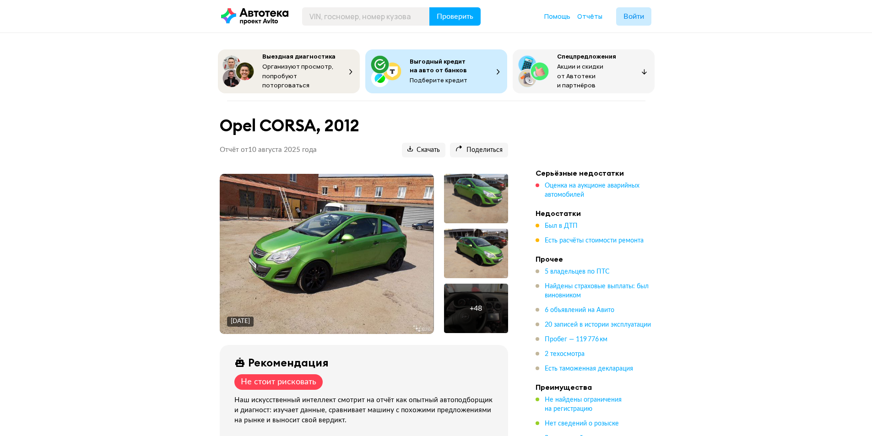
scroll to position [1878, 0]
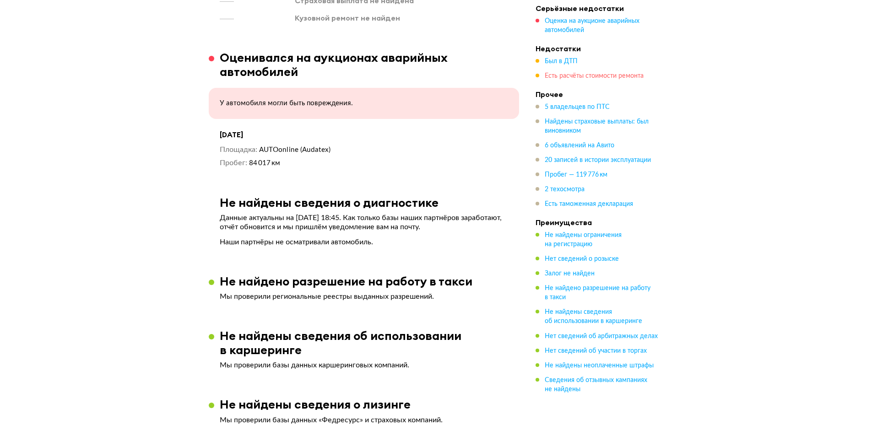
click at [574, 79] on span "Есть расчёты стоимости ремонта" at bounding box center [593, 76] width 99 height 6
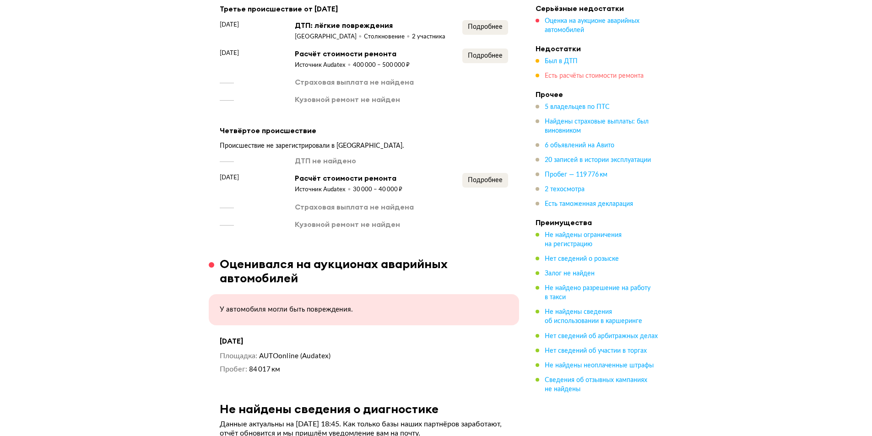
scroll to position [1668, 0]
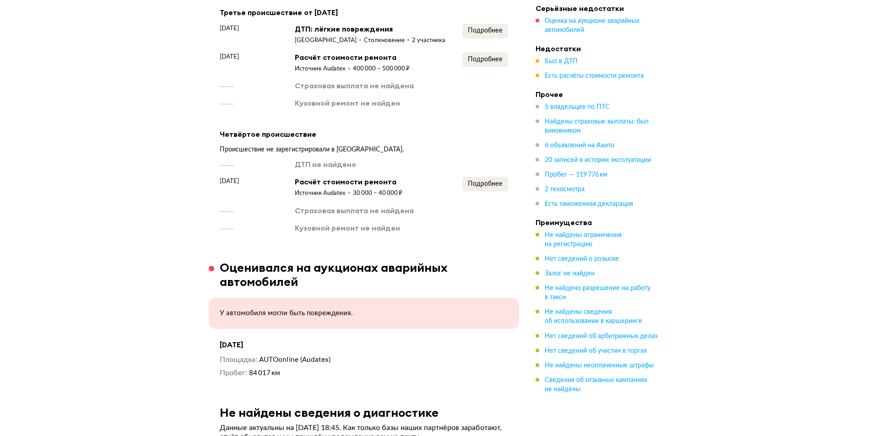
click at [555, 69] on ul "Был в ДТП Есть расчёты стоимости ремонта" at bounding box center [599, 69] width 128 height 24
click at [556, 59] on span "Был в ДТП" at bounding box center [560, 61] width 33 height 6
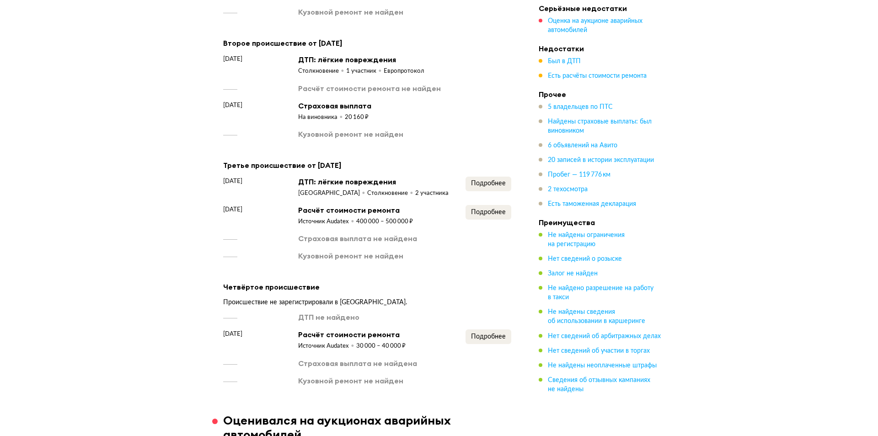
scroll to position [1515, 0]
click at [496, 181] on span "Подробнее" at bounding box center [485, 184] width 35 height 6
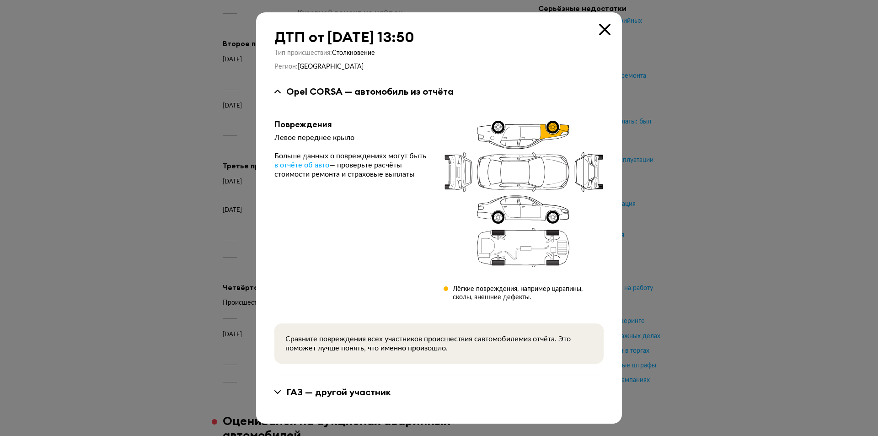
click at [607, 24] on icon at bounding box center [604, 29] width 11 height 11
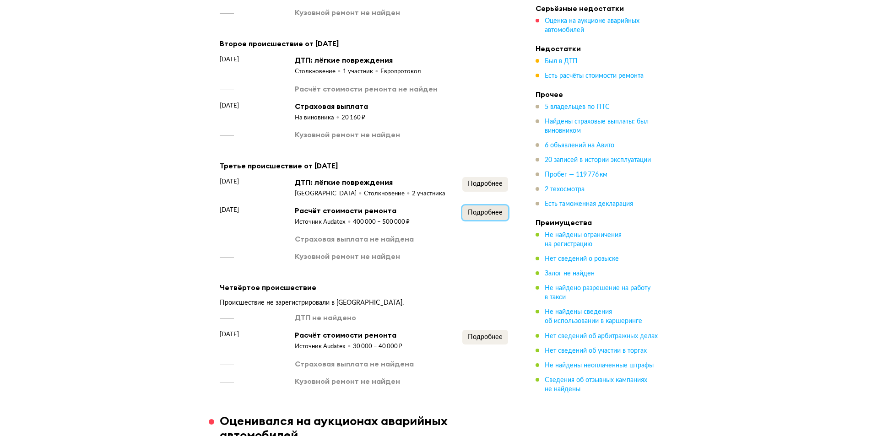
click at [496, 210] on span "Подробнее" at bounding box center [485, 213] width 35 height 6
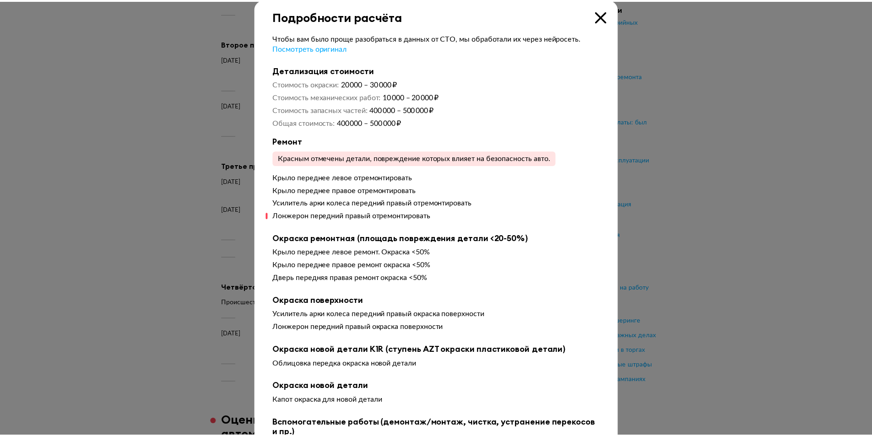
scroll to position [0, 0]
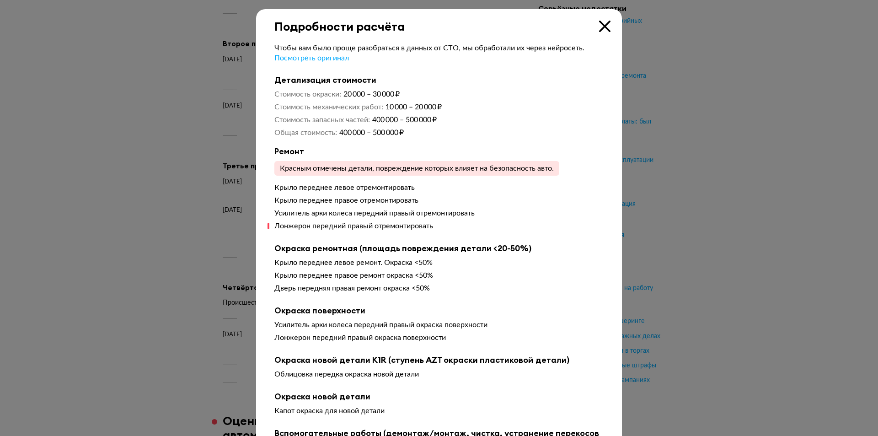
click at [599, 31] on icon at bounding box center [604, 26] width 11 height 11
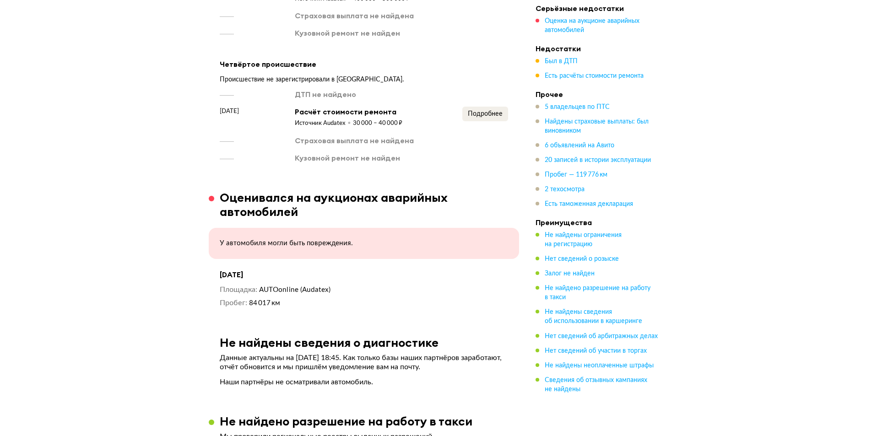
scroll to position [1743, 0]
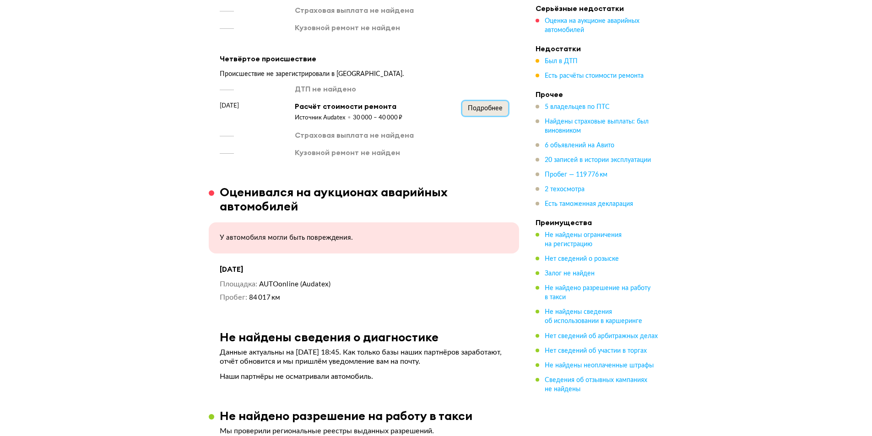
click at [486, 105] on span "Подробнее" at bounding box center [485, 108] width 35 height 6
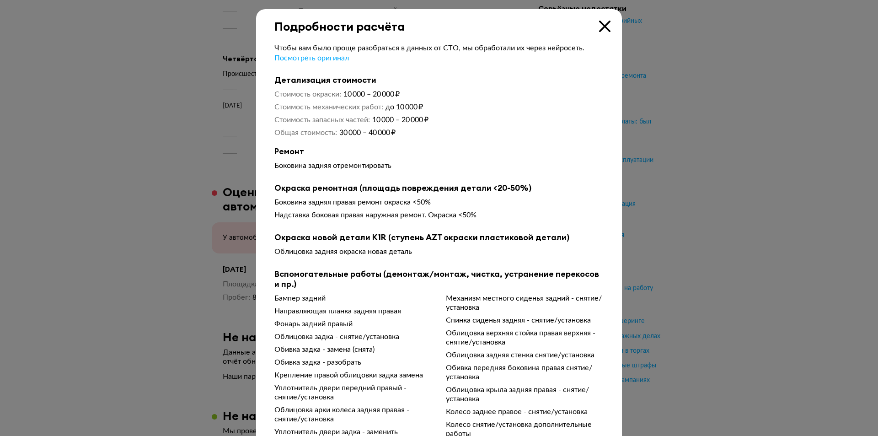
click at [599, 30] on icon at bounding box center [604, 26] width 11 height 11
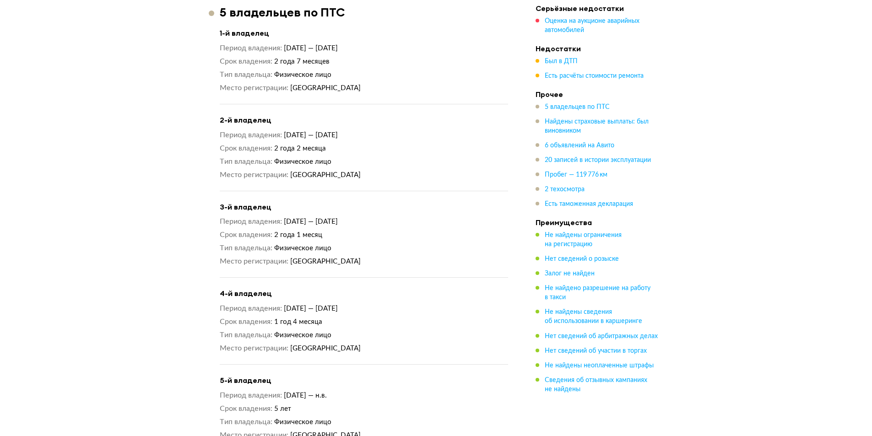
scroll to position [874, 0]
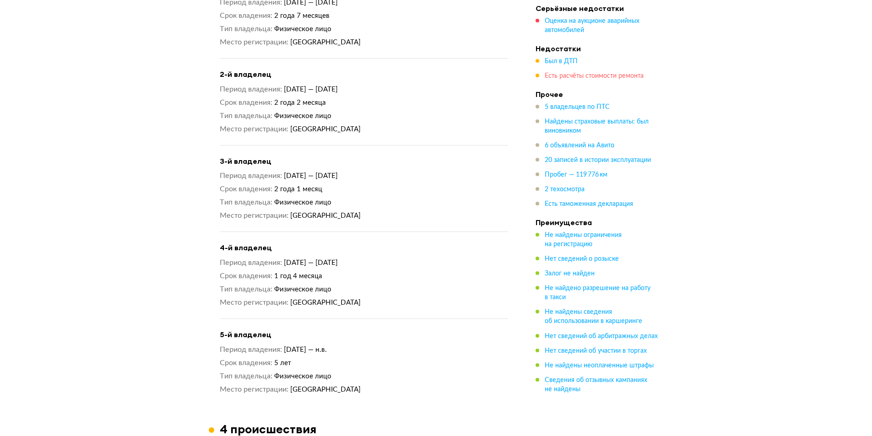
click at [565, 77] on span "Есть расчёты стоимости ремонта" at bounding box center [593, 76] width 99 height 6
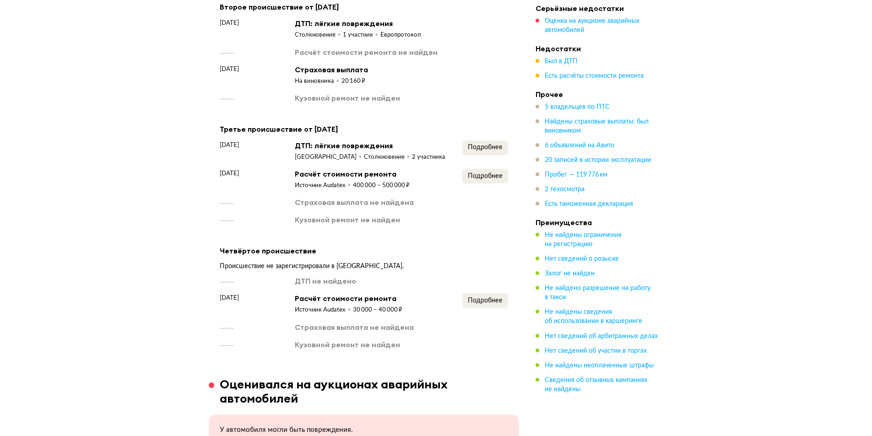
scroll to position [1531, 0]
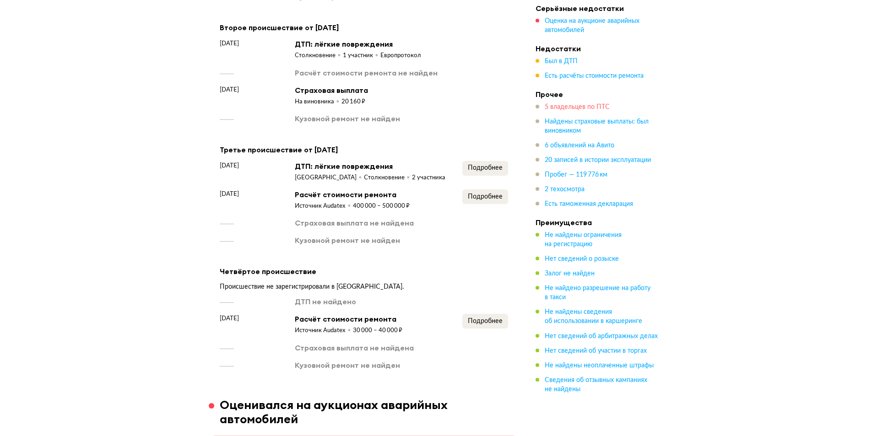
click at [570, 105] on span "5 владельцев по ПТС" at bounding box center [576, 107] width 65 height 6
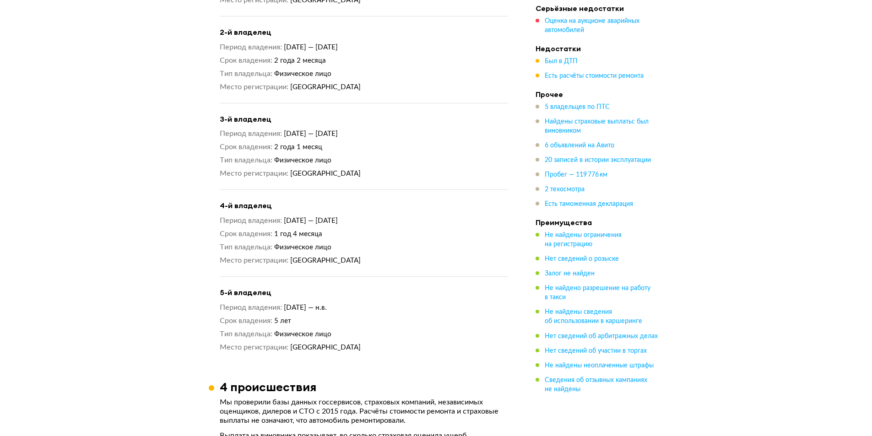
scroll to position [923, 0]
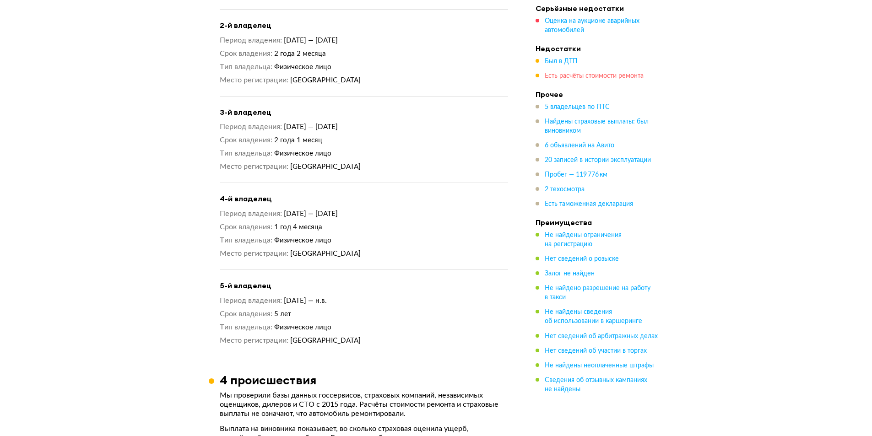
click at [560, 73] on span "Есть расчёты стоимости ремонта" at bounding box center [593, 76] width 99 height 6
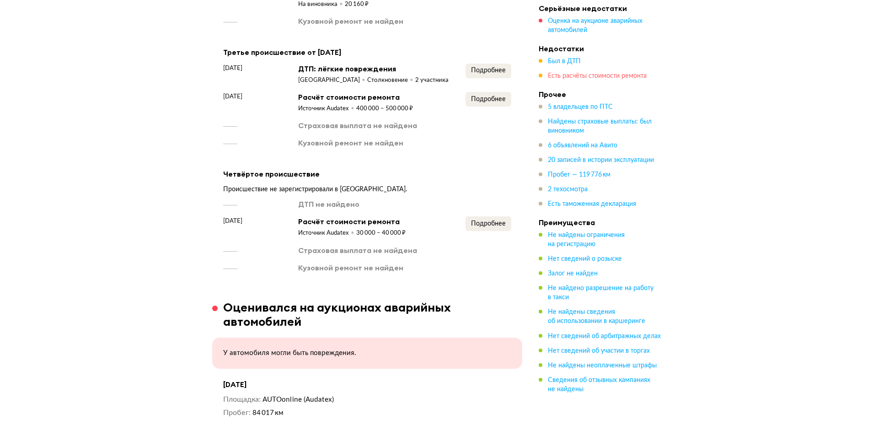
scroll to position [1668, 0]
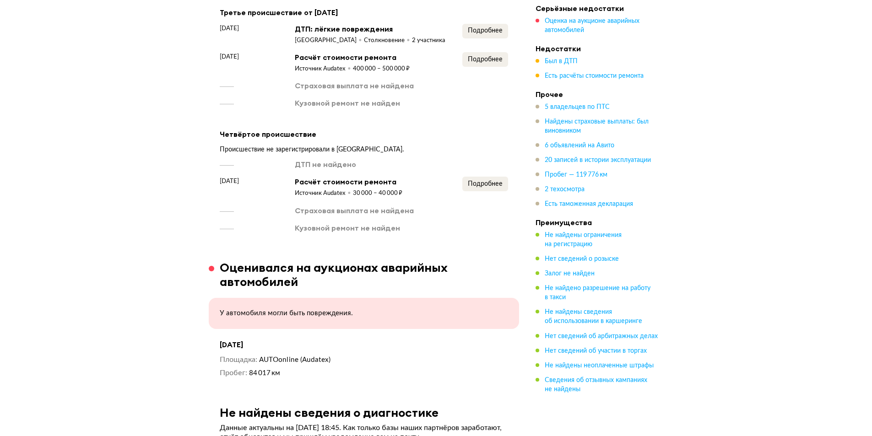
drag, startPoint x: 347, startPoint y: 66, endPoint x: 388, endPoint y: 57, distance: 42.6
click at [388, 62] on div "Источник Audatex 400 000 – 500 000 ₽" at bounding box center [352, 67] width 115 height 11
drag, startPoint x: 325, startPoint y: 63, endPoint x: 437, endPoint y: 64, distance: 112.1
click at [437, 64] on div "[DATE] Расчёт стоимости ремонта Источник Audatex 400 000 – 500 000 ₽ Подробнее" at bounding box center [364, 62] width 288 height 21
click at [390, 65] on div "400 000 – 500 000 ₽" at bounding box center [381, 69] width 57 height 8
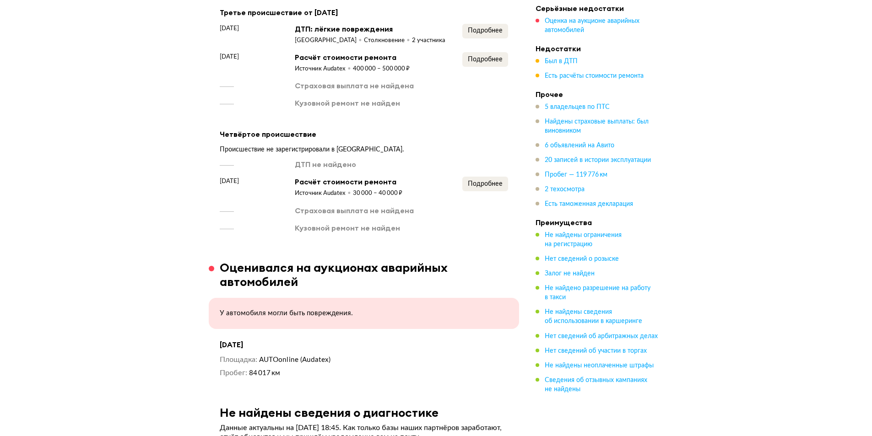
drag, startPoint x: 405, startPoint y: 65, endPoint x: 285, endPoint y: 61, distance: 119.9
click at [285, 61] on div "[DATE] Расчёт стоимости ремонта Источник Audatex 400 000 – 500 000 ₽ Подробнее" at bounding box center [364, 62] width 288 height 21
click at [483, 56] on span "Подробнее" at bounding box center [485, 59] width 35 height 6
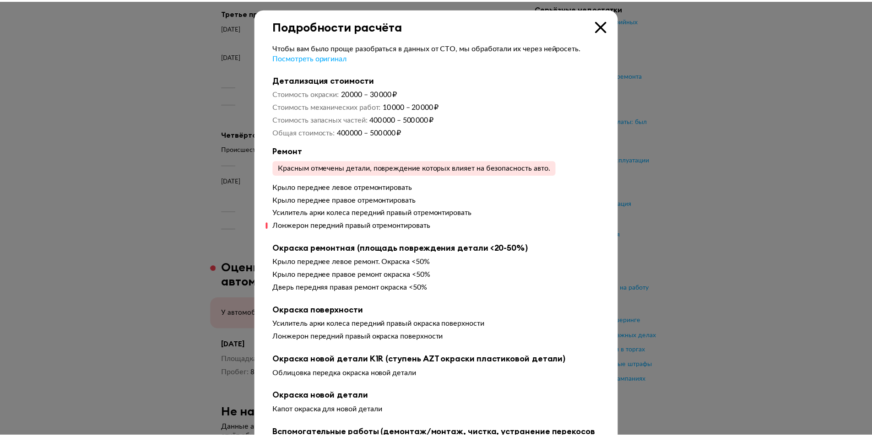
scroll to position [0, 0]
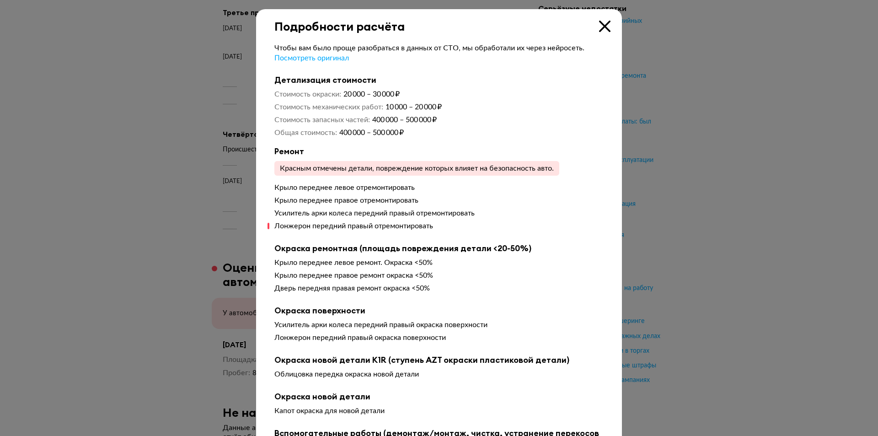
click at [599, 25] on icon at bounding box center [604, 26] width 11 height 11
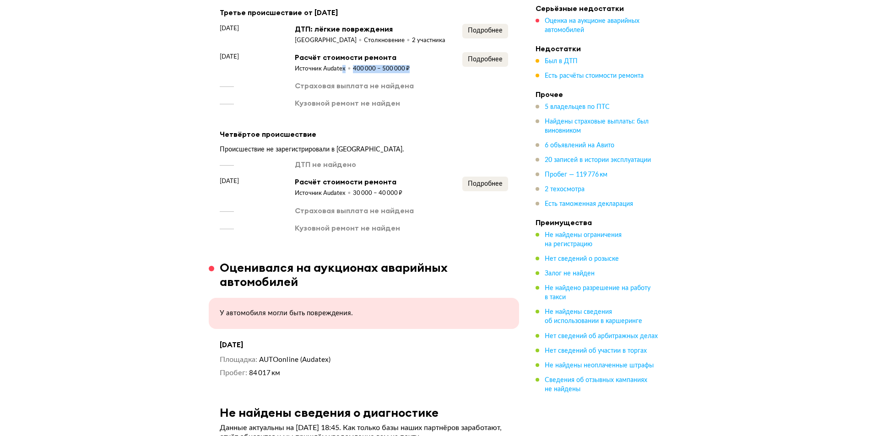
drag, startPoint x: 341, startPoint y: 66, endPoint x: 446, endPoint y: 62, distance: 104.8
click at [446, 62] on div "[DATE] Расчёт стоимости ремонта Источник Audatex 400 000 – 500 000 ₽ Подробнее" at bounding box center [364, 62] width 288 height 21
click at [429, 75] on div "[DATE] ДТП: лёгкие повреждения [GEOGRAPHIC_DATA] Столкновение 2 участника Подро…" at bounding box center [364, 66] width 288 height 85
drag, startPoint x: 341, startPoint y: 53, endPoint x: 414, endPoint y: 57, distance: 73.3
click at [414, 57] on div "[DATE] Расчёт стоимости ремонта Источник Audatex 400 000 – 500 000 ₽ Подробнее" at bounding box center [364, 62] width 288 height 21
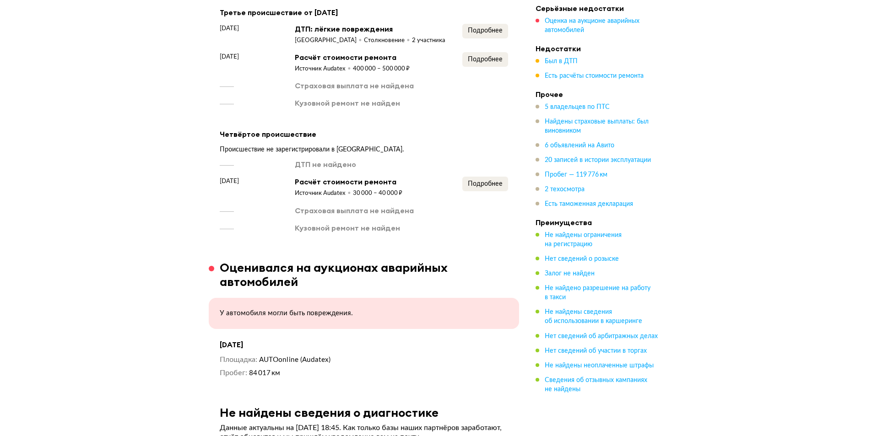
click at [403, 73] on div "[DATE] ДТП: лёгкие повреждения [GEOGRAPHIC_DATA] Столкновение 2 участника Подро…" at bounding box center [364, 66] width 288 height 85
click at [491, 183] on span "Подробнее" at bounding box center [485, 184] width 35 height 6
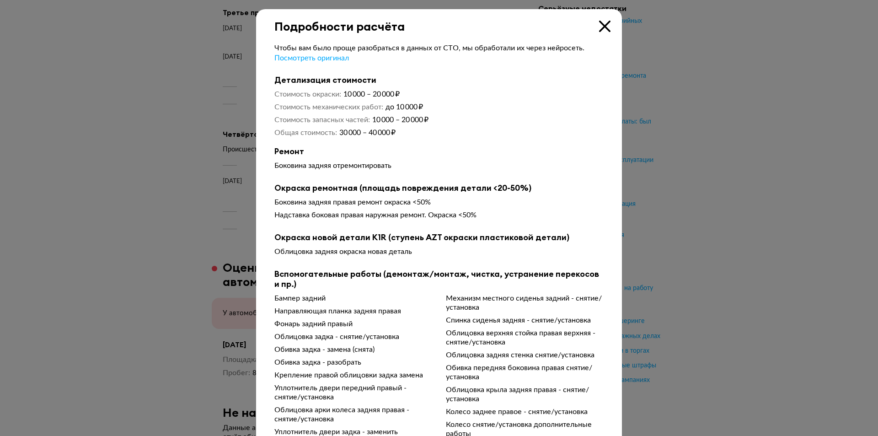
click at [603, 27] on icon at bounding box center [604, 26] width 11 height 11
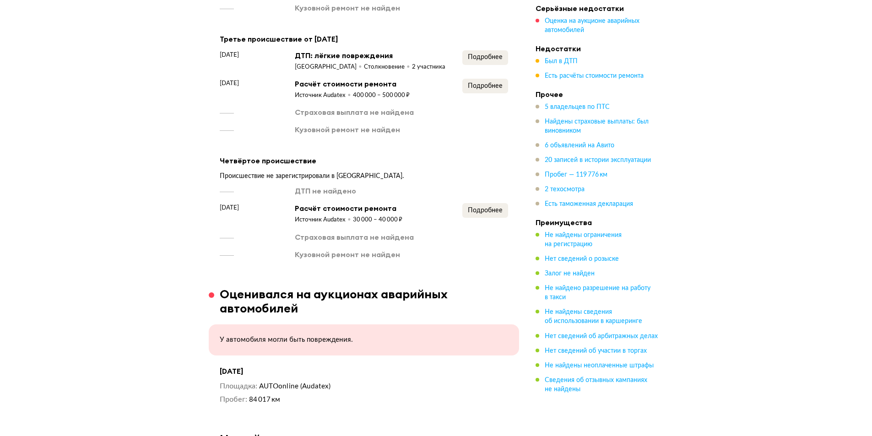
scroll to position [1622, 0]
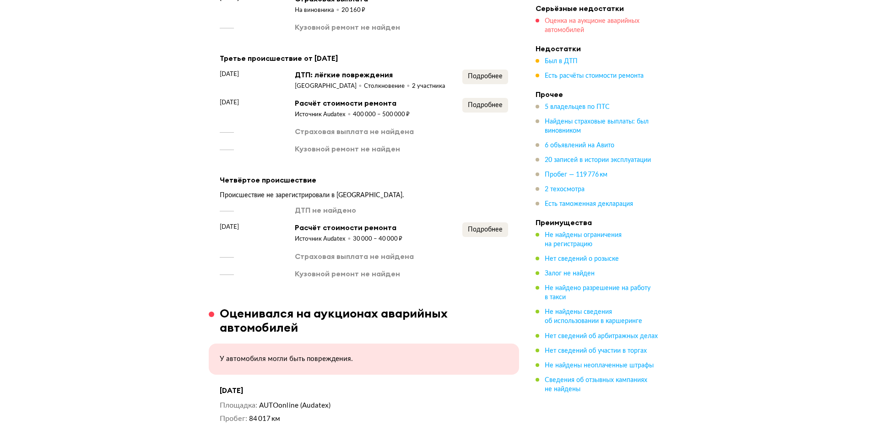
click at [547, 29] on span "Оценка на аукционе аварийных автомобилей" at bounding box center [591, 26] width 95 height 16
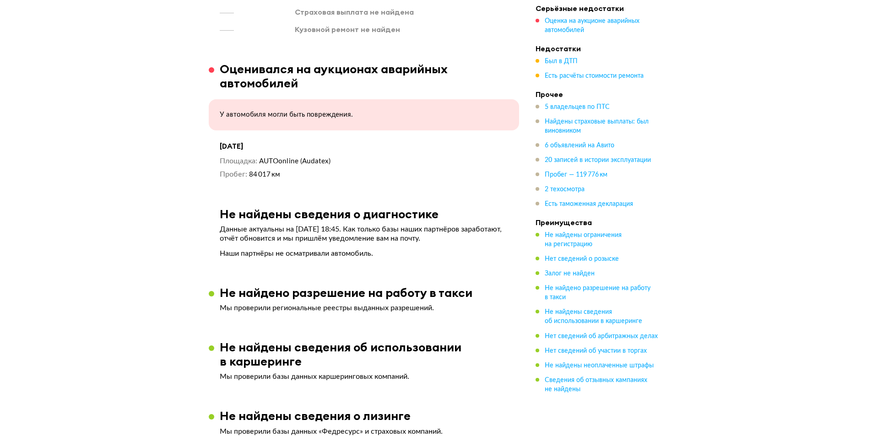
scroll to position [1878, 0]
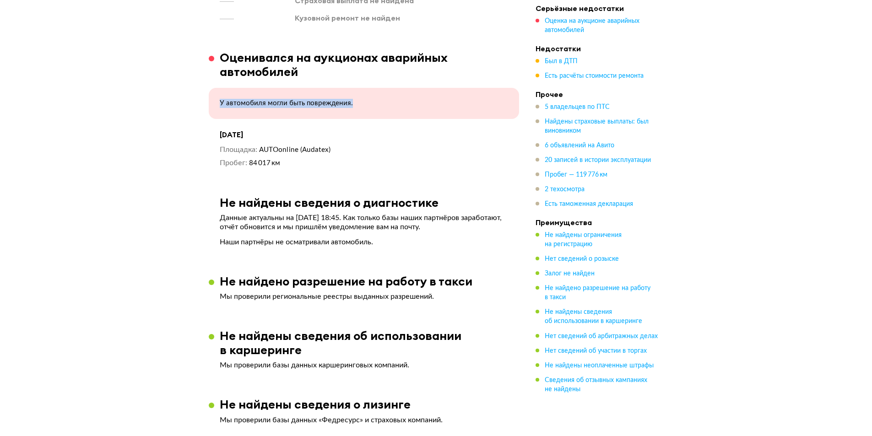
drag, startPoint x: 198, startPoint y: 101, endPoint x: 375, endPoint y: 103, distance: 177.1
drag, startPoint x: 220, startPoint y: 130, endPoint x: 291, endPoint y: 136, distance: 71.2
click at [291, 137] on div "[DATE] Площадка AUTOonline (Audatex) Пробег 84 017 км" at bounding box center [364, 149] width 288 height 38
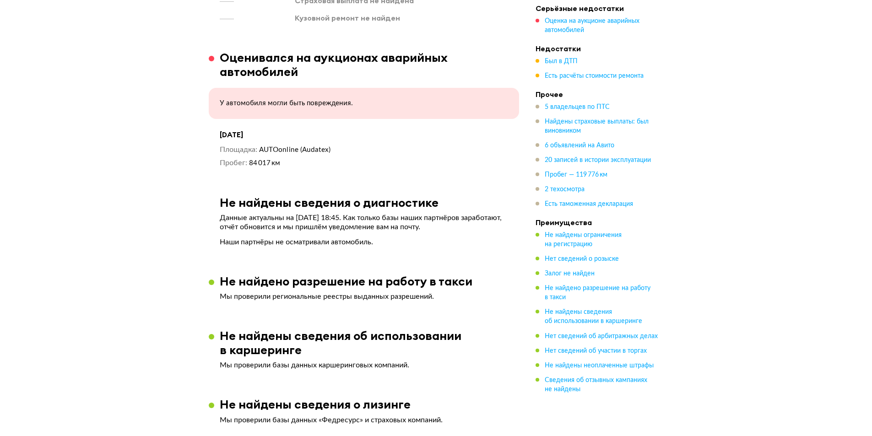
click at [251, 51] on h3 "Оценивался на аукционах аварийных автомобилей" at bounding box center [369, 64] width 299 height 28
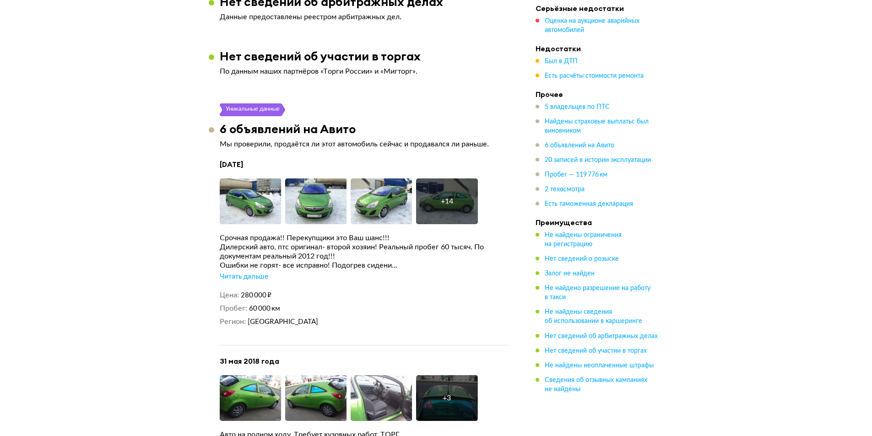
scroll to position [2473, 0]
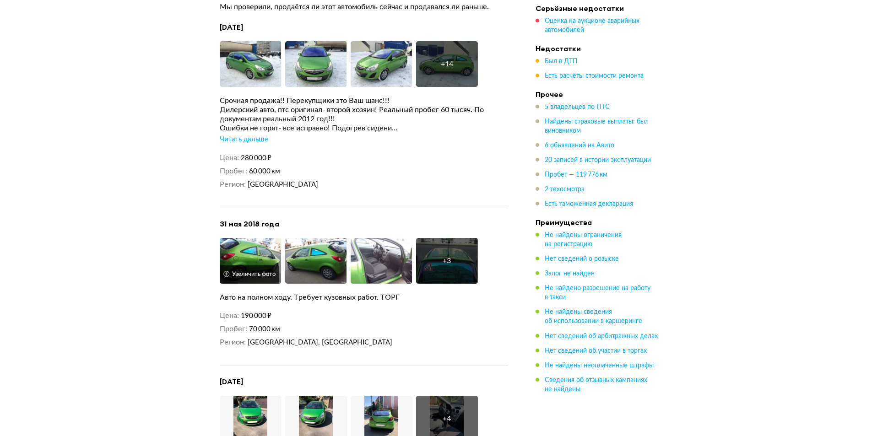
click at [261, 258] on img at bounding box center [251, 261] width 62 height 46
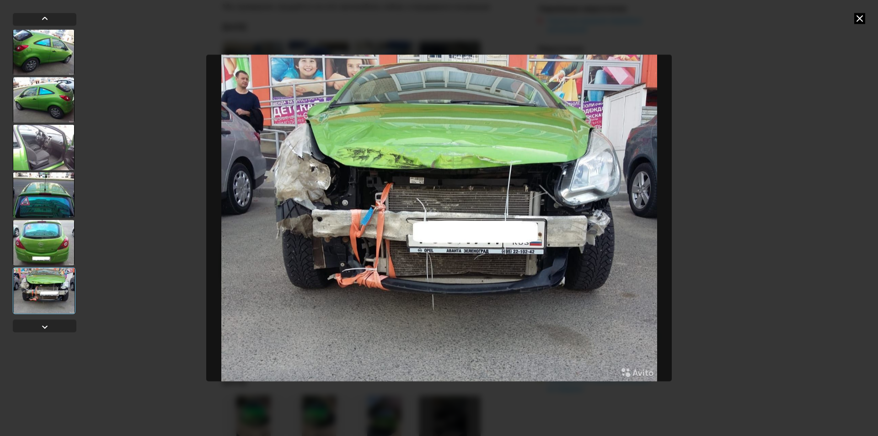
click at [860, 20] on icon at bounding box center [860, 18] width 11 height 11
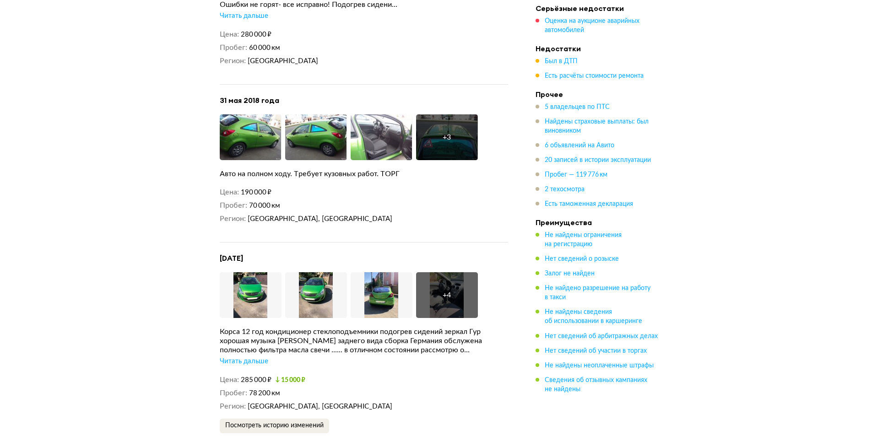
scroll to position [2610, 0]
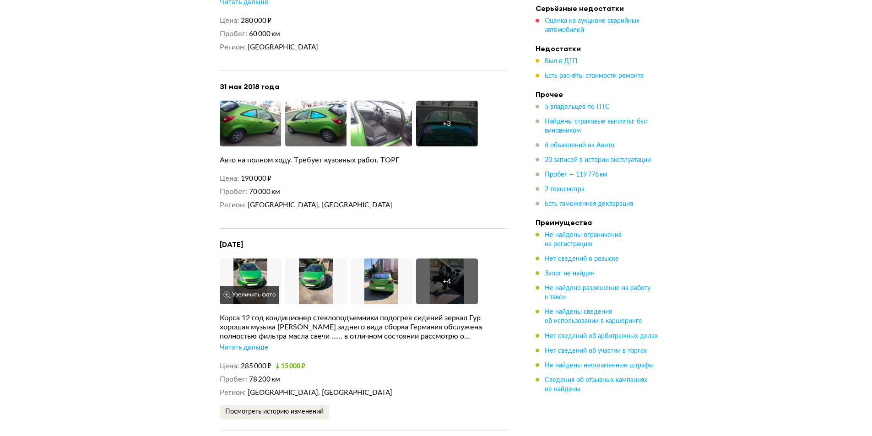
click at [267, 273] on img at bounding box center [251, 281] width 62 height 46
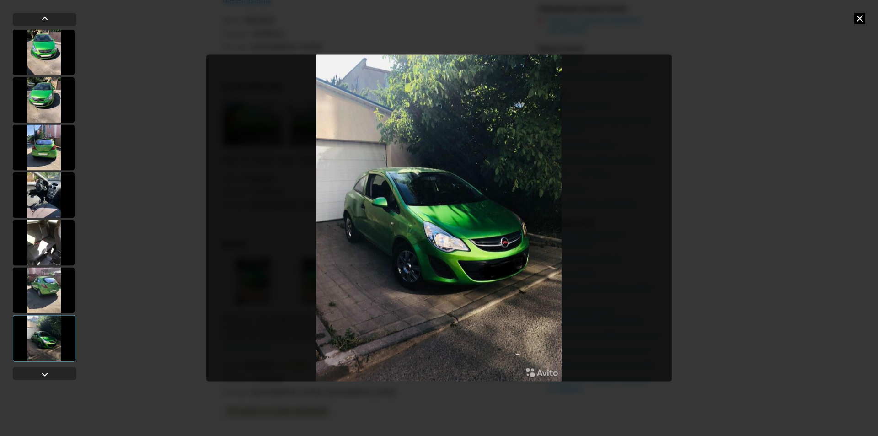
click at [864, 19] on icon at bounding box center [860, 18] width 11 height 11
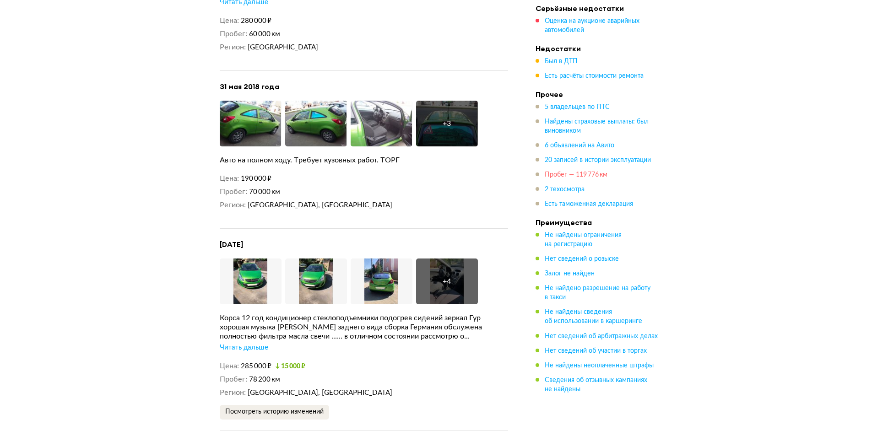
click at [556, 177] on span "Пробег — 119 776 км" at bounding box center [575, 175] width 63 height 6
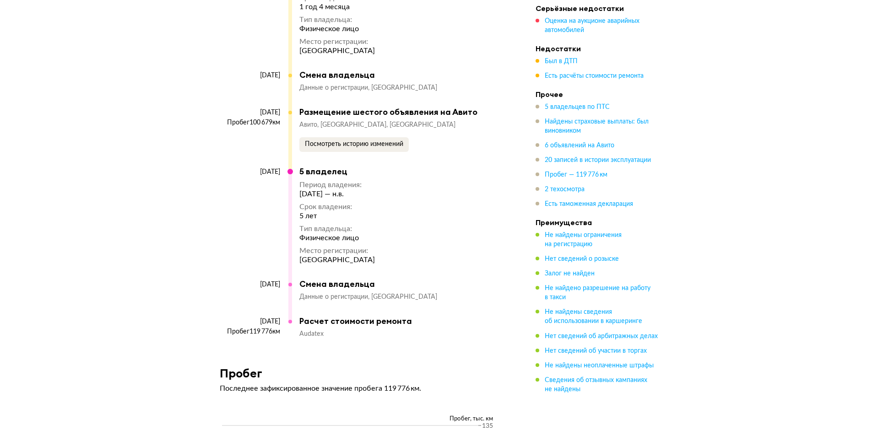
scroll to position [4759, 0]
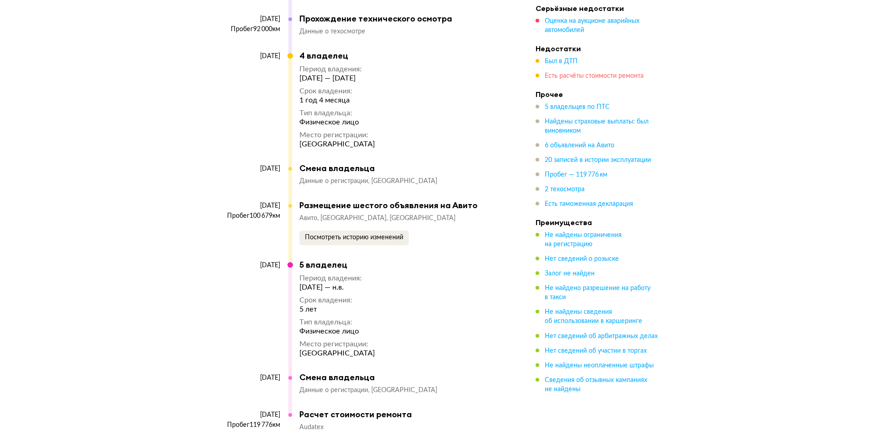
click at [563, 79] on span "Есть расчёты стоимости ремонта" at bounding box center [593, 76] width 99 height 6
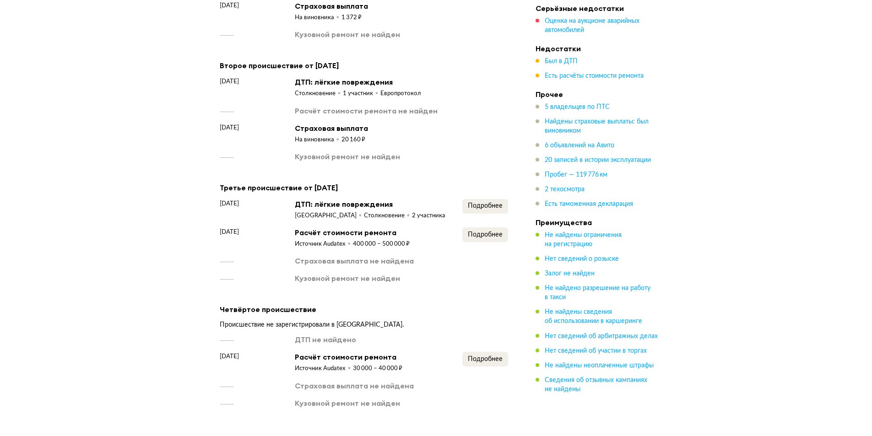
scroll to position [1485, 0]
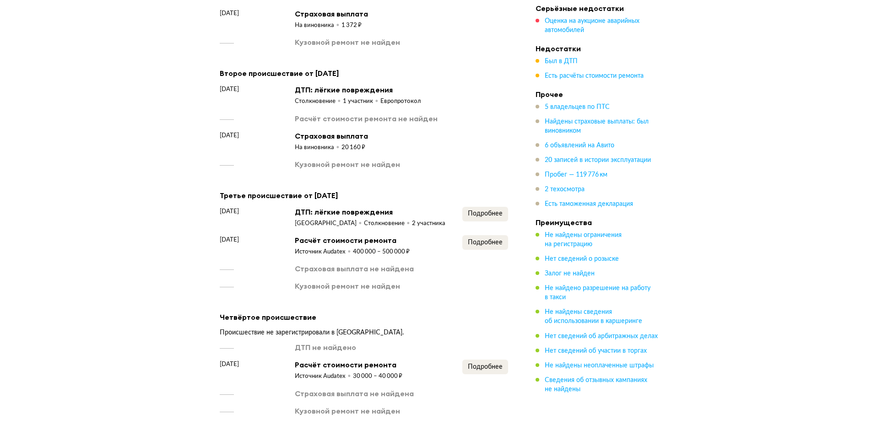
click at [556, 152] on ul "5 владельцев по ПТС Найдены страховые выплаты: был виновником 6 объявлений на А…" at bounding box center [599, 155] width 128 height 106
click at [556, 146] on span "6 объявлений на Авито" at bounding box center [579, 145] width 70 height 6
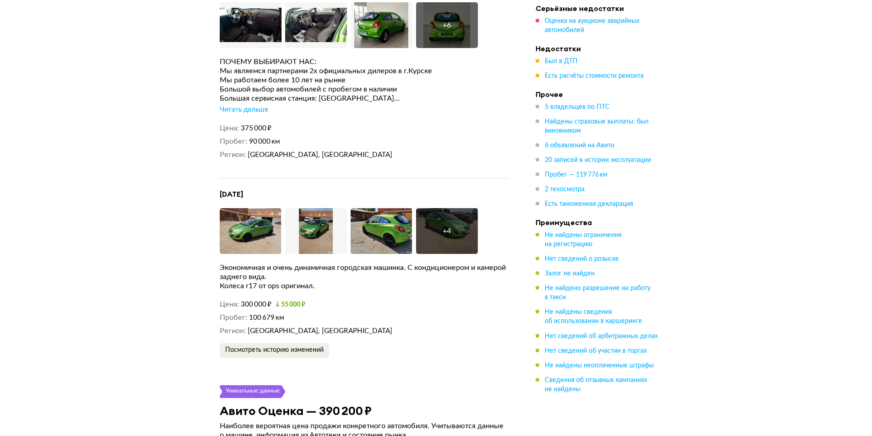
scroll to position [3211, 0]
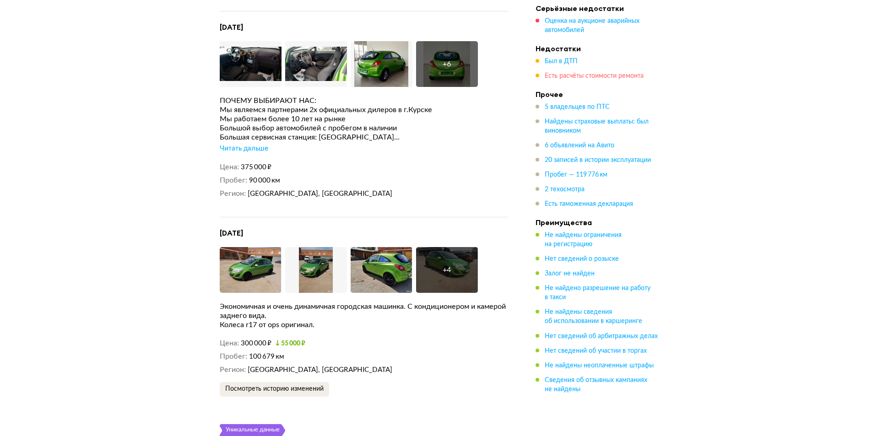
click at [585, 77] on span "Есть расчёты стоимости ремонта" at bounding box center [593, 76] width 99 height 6
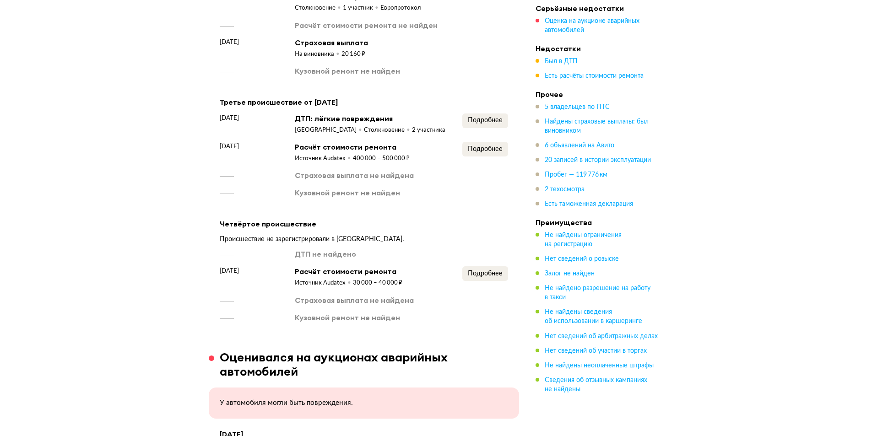
scroll to position [1576, 0]
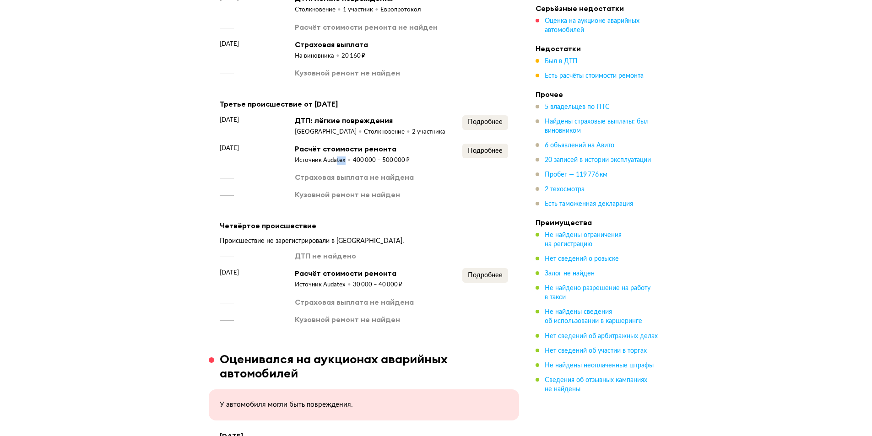
drag, startPoint x: 388, startPoint y: 150, endPoint x: 335, endPoint y: 155, distance: 52.9
click at [335, 155] on div "Источник Audatex 400 000 – 500 000 ₽" at bounding box center [352, 159] width 115 height 11
drag, startPoint x: 406, startPoint y: 155, endPoint x: 307, endPoint y: 166, distance: 100.3
click at [307, 166] on div "[DATE] ДТП: лёгкие повреждения [GEOGRAPHIC_DATA] Столкновение 2 участника Подро…" at bounding box center [364, 157] width 288 height 85
click at [328, 156] on div "Источник Audatex" at bounding box center [324, 160] width 58 height 8
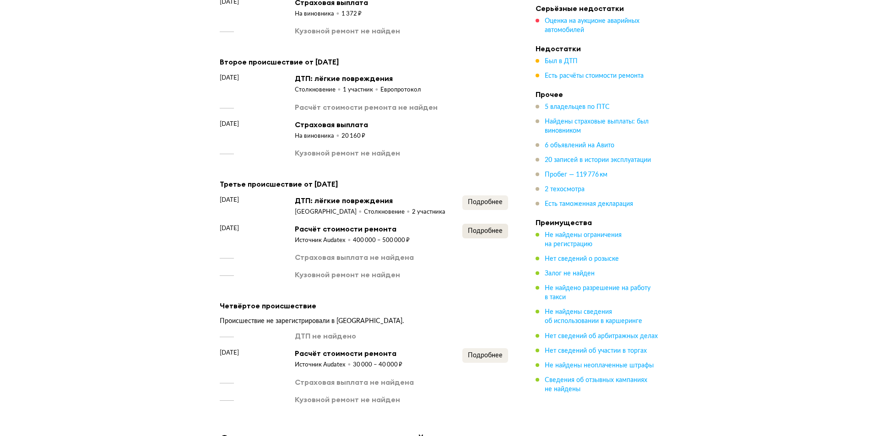
scroll to position [1485, 0]
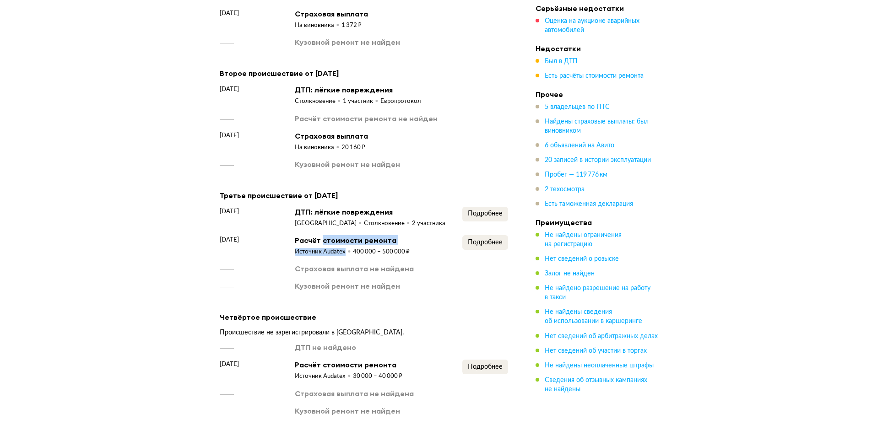
drag, startPoint x: 322, startPoint y: 237, endPoint x: 407, endPoint y: 240, distance: 85.2
click at [407, 241] on div "Расчёт стоимости ремонта Источник Audatex 400 000 – 500 000 ₽" at bounding box center [352, 245] width 115 height 21
drag, startPoint x: 385, startPoint y: 246, endPoint x: 416, endPoint y: 246, distance: 31.6
click at [416, 246] on div "[DATE] Расчёт стоимости ремонта Источник Audatex 400 000 – 500 000 ₽ Подробнее" at bounding box center [364, 245] width 288 height 21
click at [404, 248] on div "400 000 – 500 000 ₽" at bounding box center [381, 252] width 57 height 8
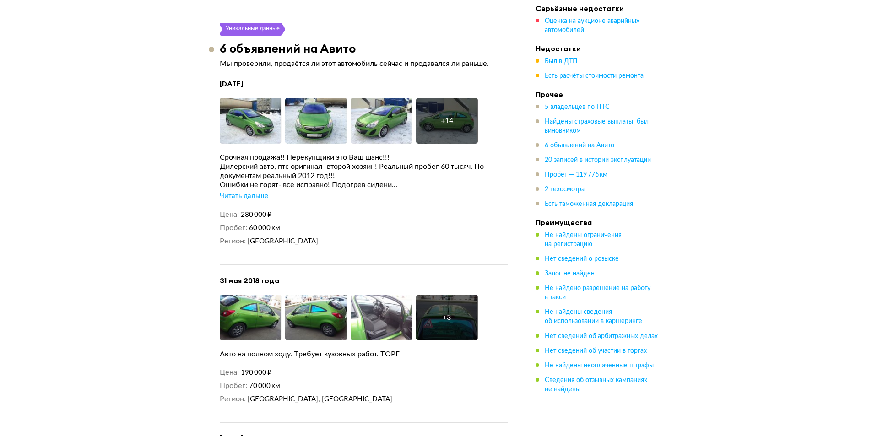
scroll to position [2491, 0]
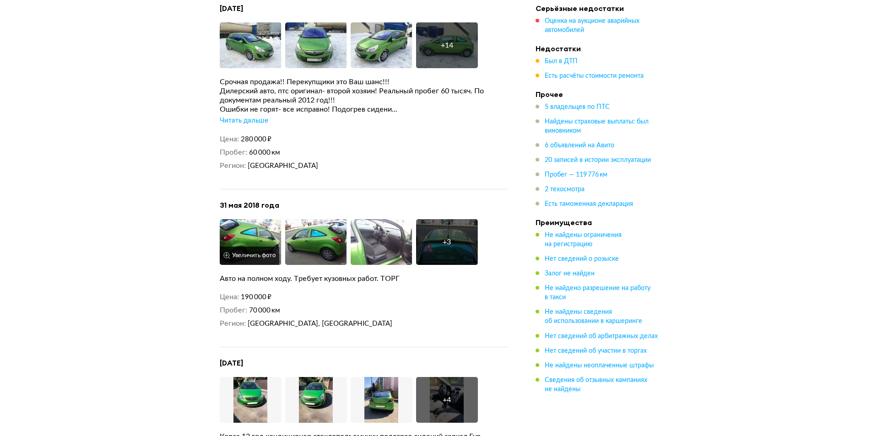
click at [241, 230] on img at bounding box center [251, 242] width 62 height 46
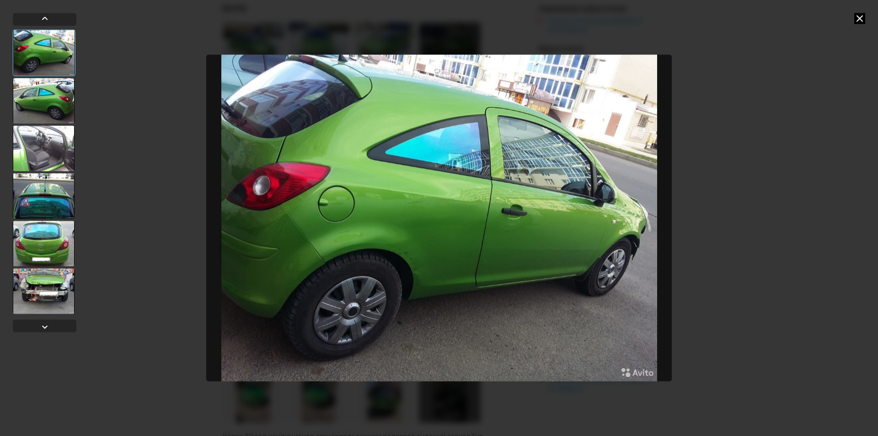
click at [864, 15] on icon at bounding box center [860, 18] width 11 height 11
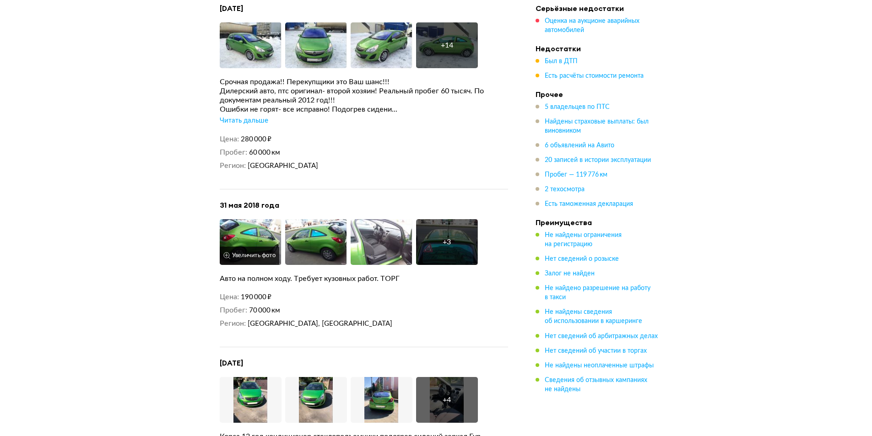
click at [241, 234] on img at bounding box center [251, 242] width 62 height 46
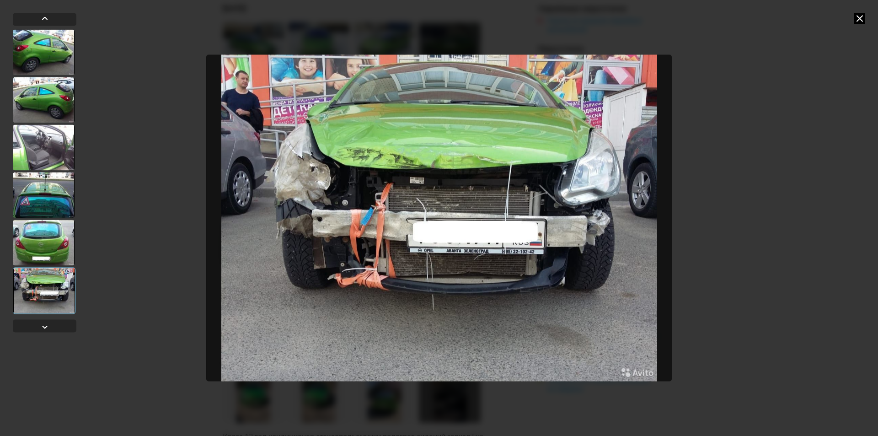
click at [860, 17] on icon at bounding box center [860, 18] width 11 height 11
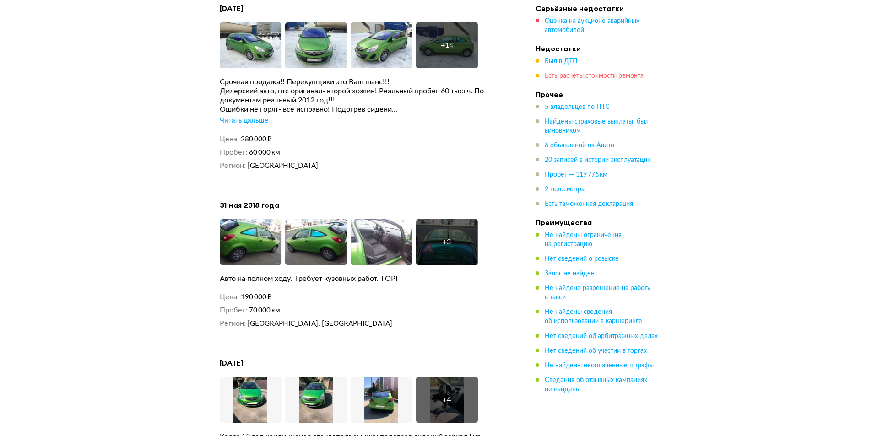
click at [587, 74] on span "Есть расчёты стоимости ремонта" at bounding box center [593, 76] width 99 height 6
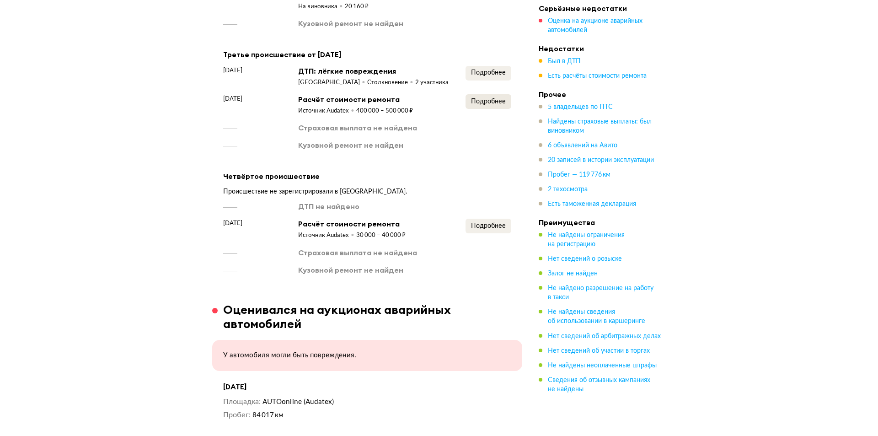
scroll to position [1622, 0]
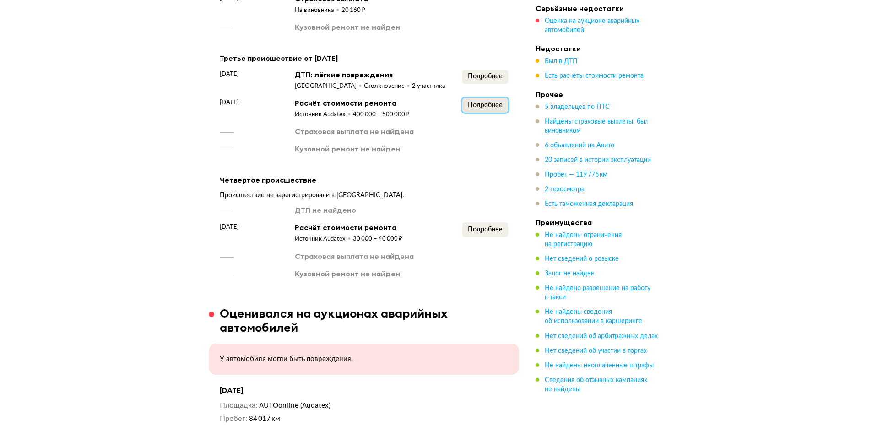
click at [495, 102] on span "Подробнее" at bounding box center [485, 105] width 35 height 6
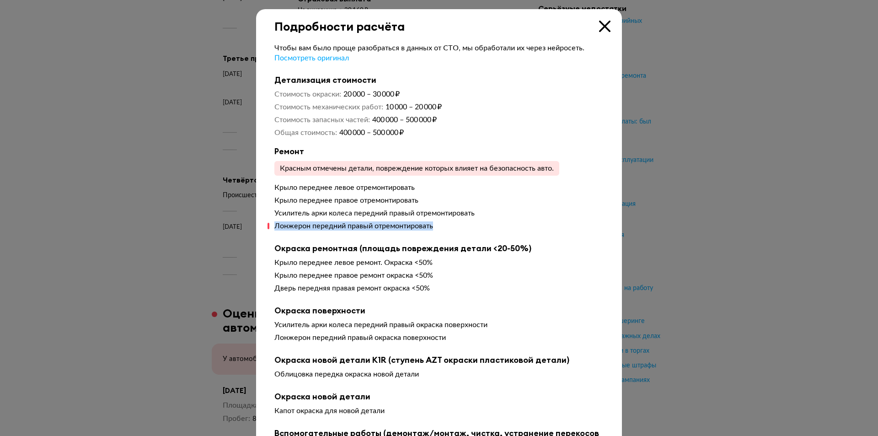
drag, startPoint x: 263, startPoint y: 231, endPoint x: 432, endPoint y: 227, distance: 169.3
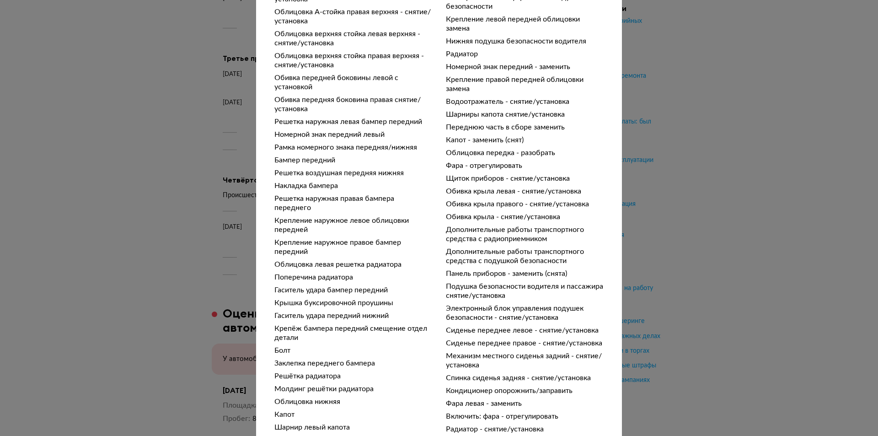
scroll to position [536, 0]
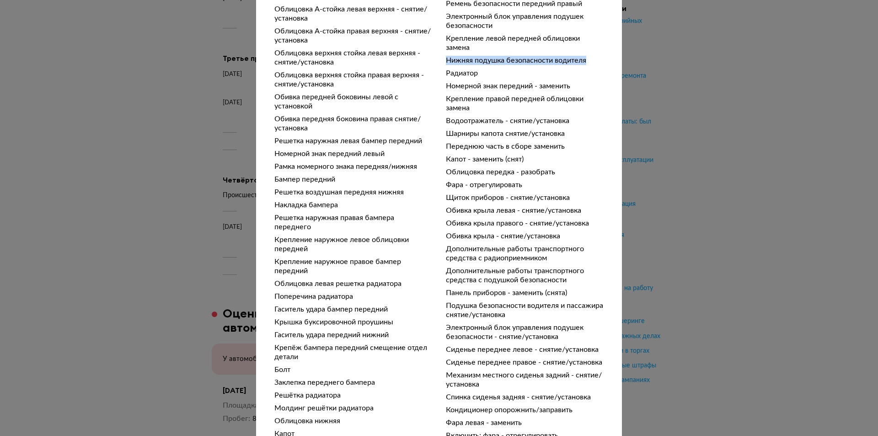
drag, startPoint x: 438, startPoint y: 62, endPoint x: 587, endPoint y: 66, distance: 149.2
click at [587, 66] on div "Ремень безопасности передний левый - снятие/установка Ремень безопасности перед…" at bounding box center [438, 258] width 329 height 682
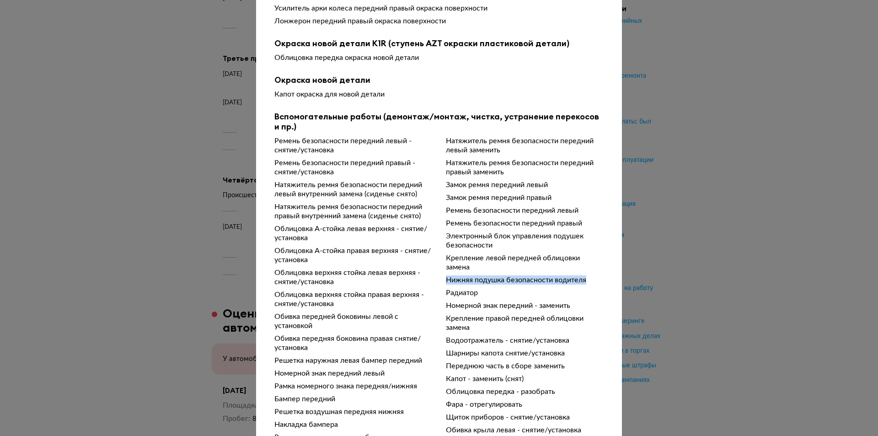
scroll to position [307, 0]
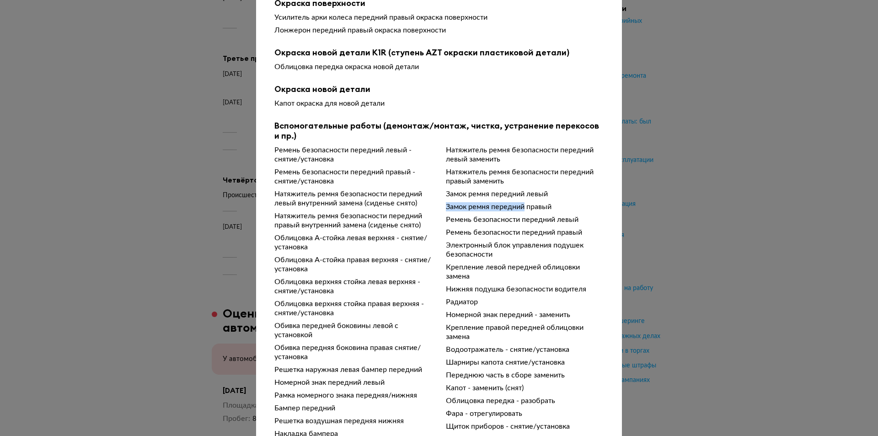
drag, startPoint x: 438, startPoint y: 209, endPoint x: 448, endPoint y: 225, distance: 18.8
drag, startPoint x: 447, startPoint y: 225, endPoint x: 543, endPoint y: 227, distance: 95.2
drag, startPoint x: 455, startPoint y: 233, endPoint x: 569, endPoint y: 239, distance: 114.1
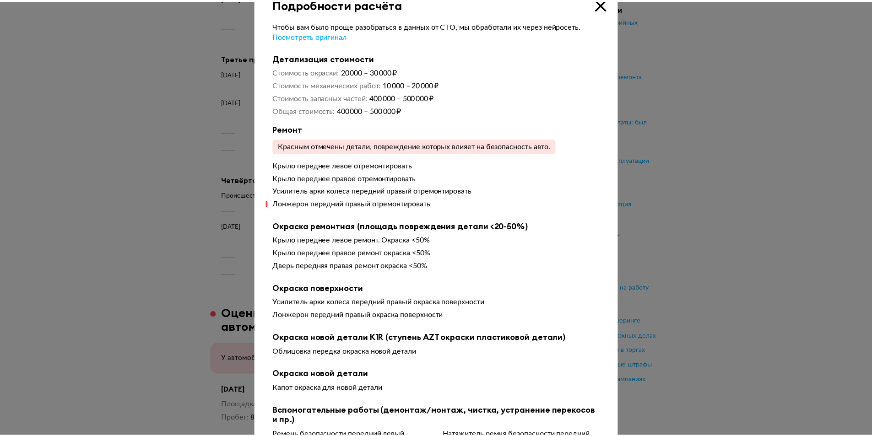
scroll to position [0, 0]
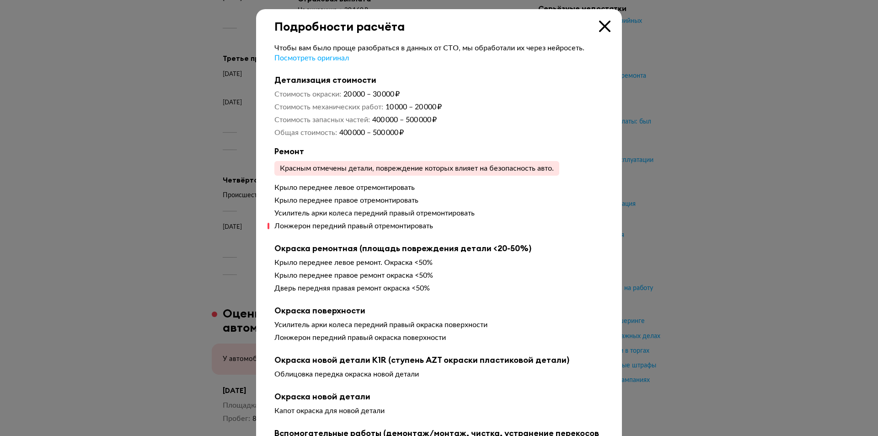
click at [605, 27] on icon at bounding box center [604, 26] width 11 height 11
